Goal: Information Seeking & Learning: Learn about a topic

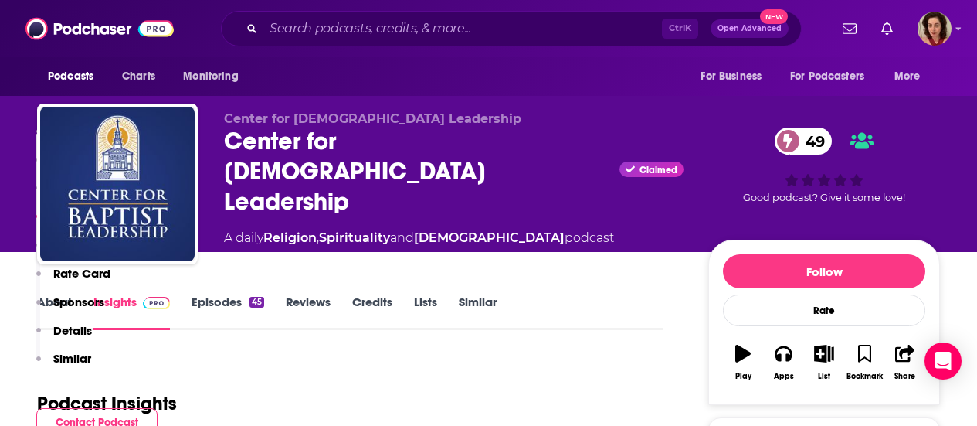
scroll to position [1314, 0]
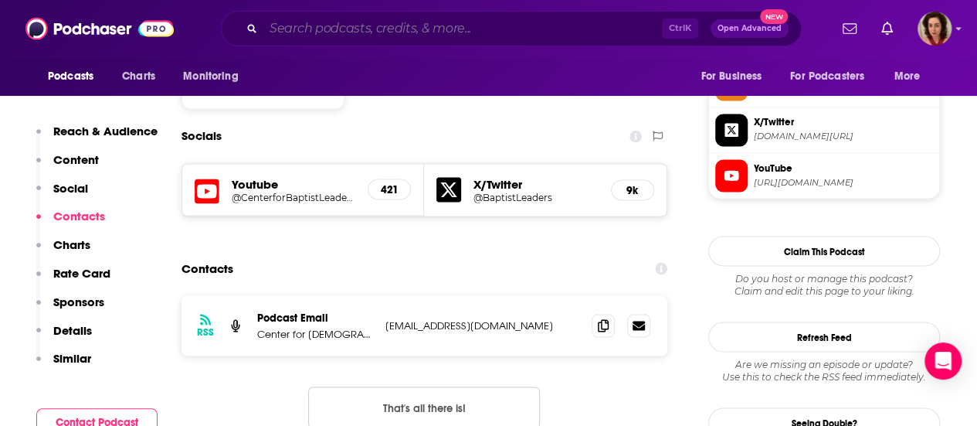
click at [426, 25] on input "Search podcasts, credits, & more..." at bounding box center [462, 28] width 399 height 25
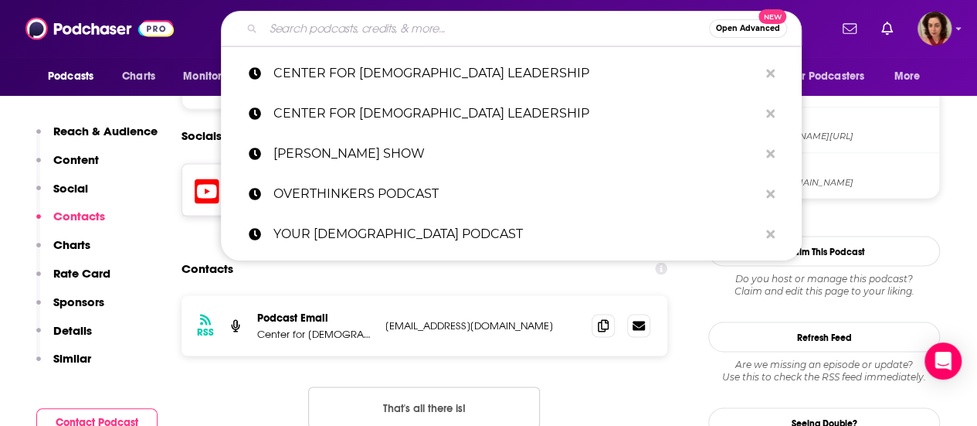
paste input "[PERSON_NAME] SHOW"
type input "[PERSON_NAME] SHOW"
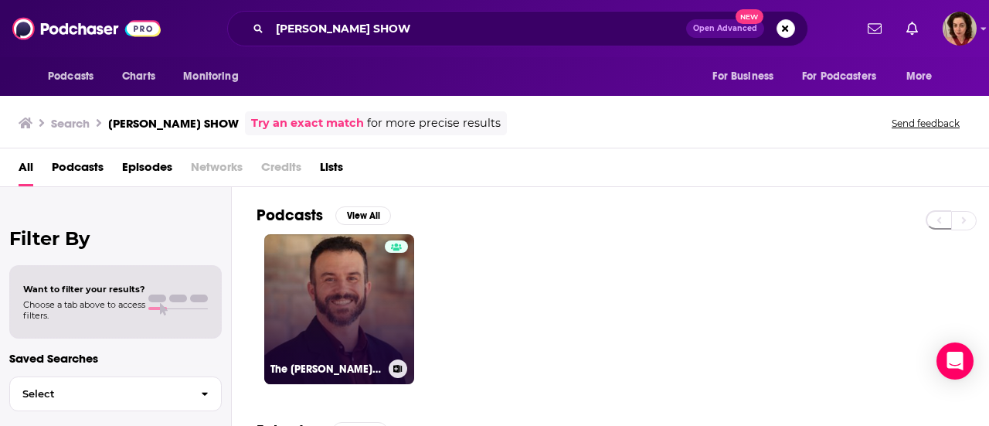
click at [386, 302] on div at bounding box center [396, 299] width 23 height 119
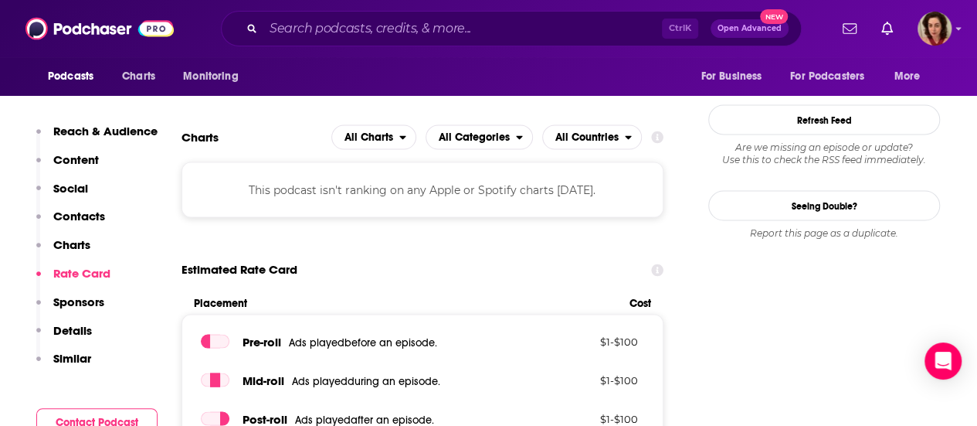
scroll to position [1391, 0]
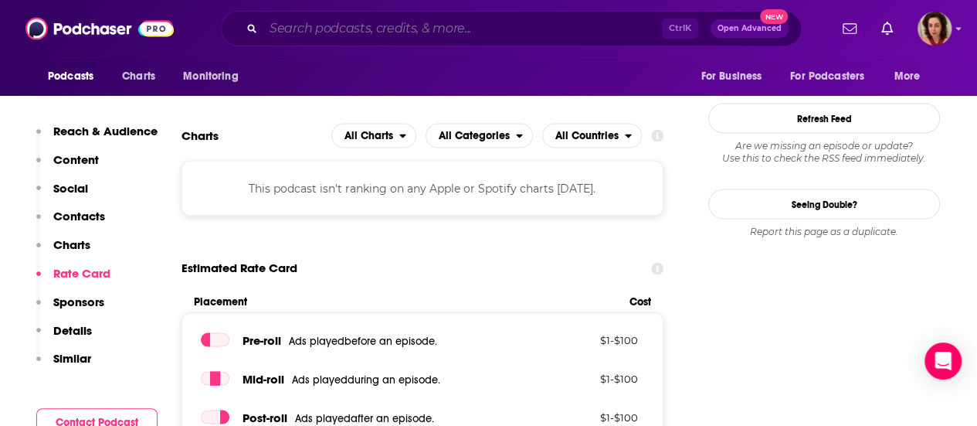
click at [364, 33] on input "Search podcasts, credits, & more..." at bounding box center [462, 28] width 399 height 25
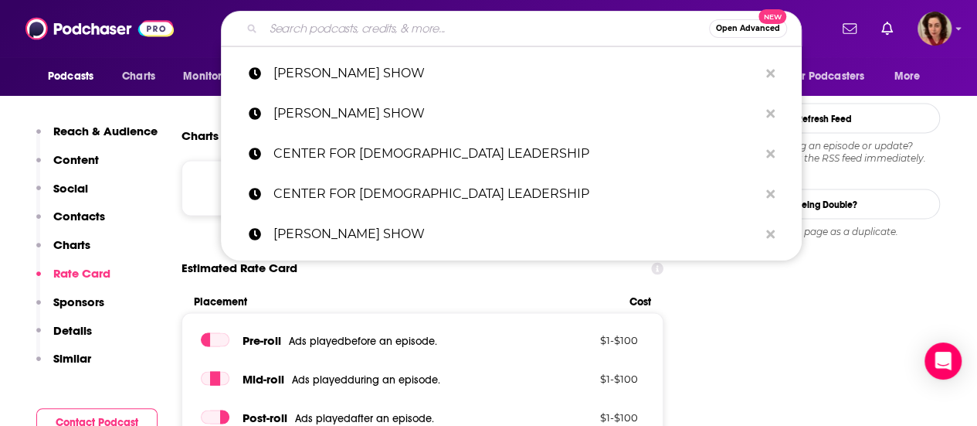
paste input "[PERSON_NAME] IN THE MORNING"
type input "[PERSON_NAME] IN THE MORNING"
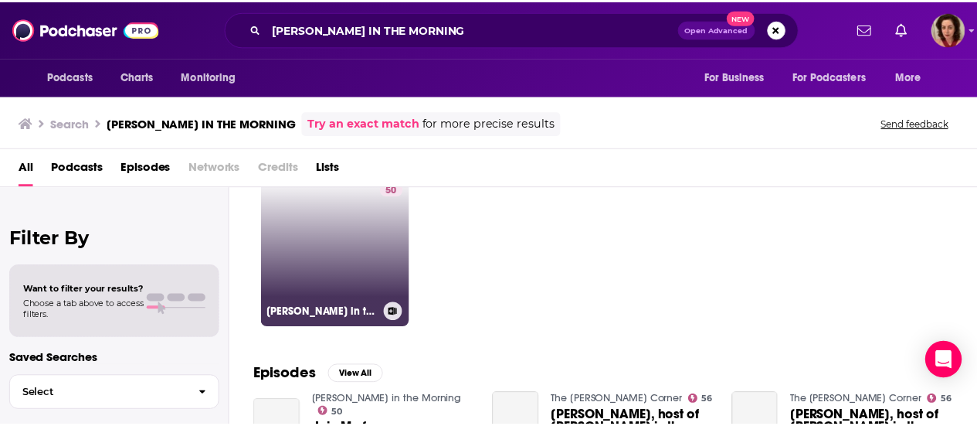
scroll to position [77, 0]
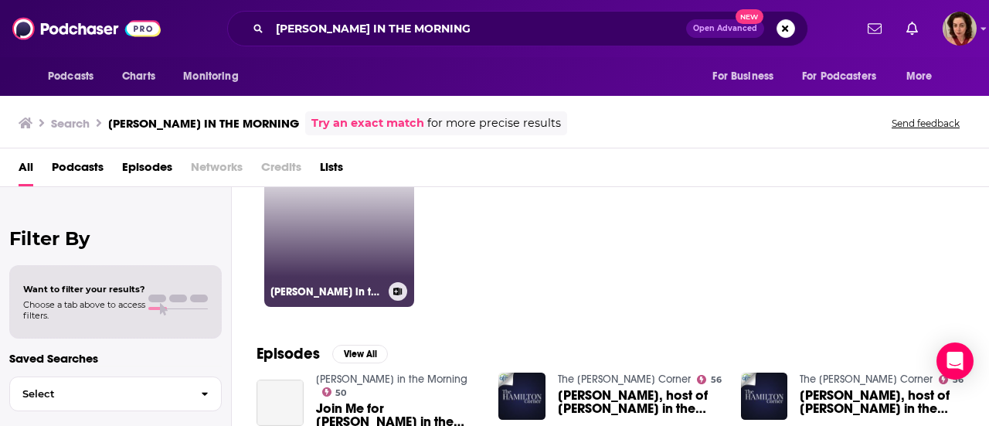
click at [360, 245] on link "50 [PERSON_NAME] in the Morning" at bounding box center [339, 232] width 150 height 150
